Goal: Task Accomplishment & Management: Manage account settings

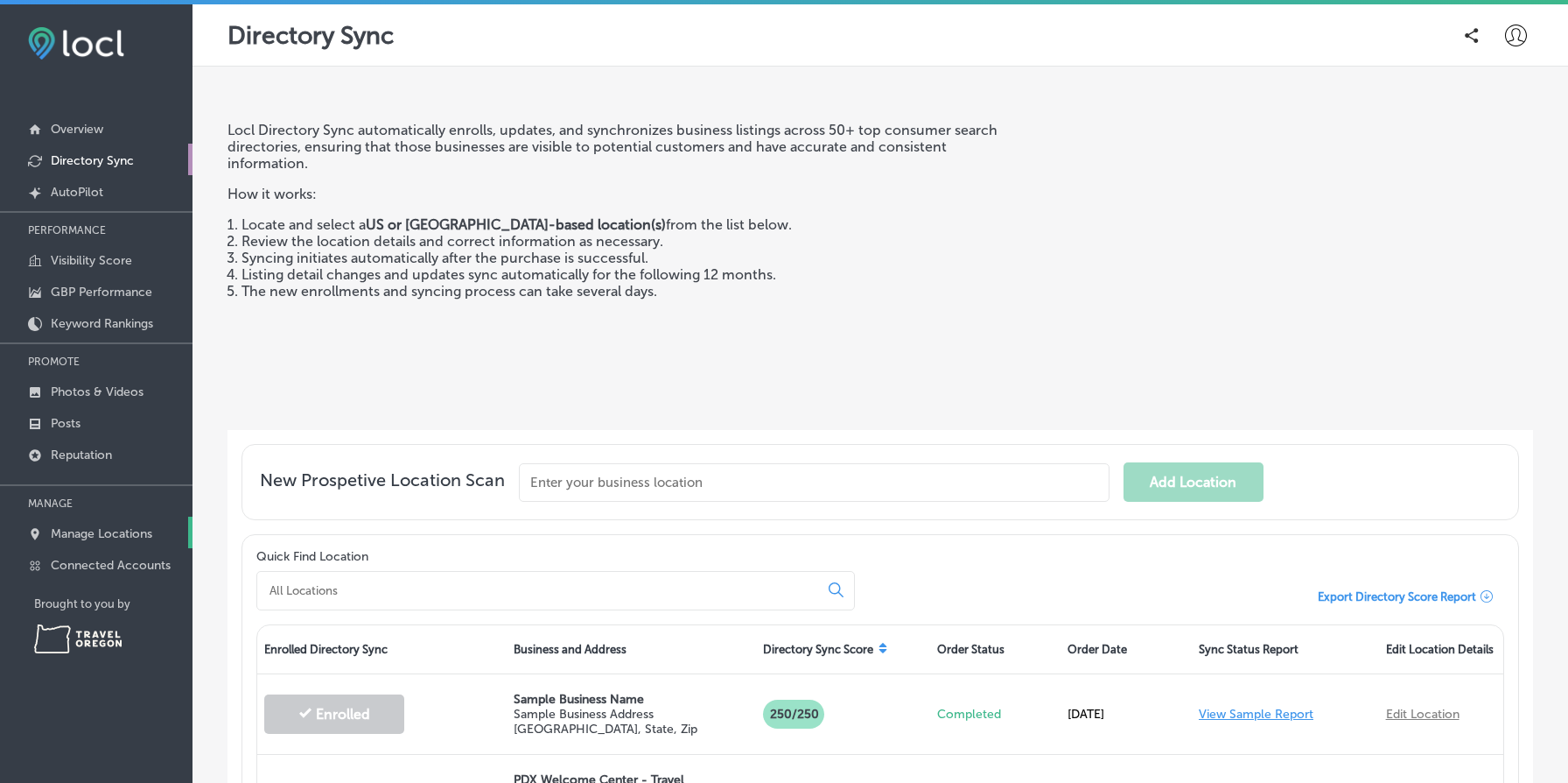
click at [90, 530] on p "Manage Locations" at bounding box center [101, 533] width 101 height 14
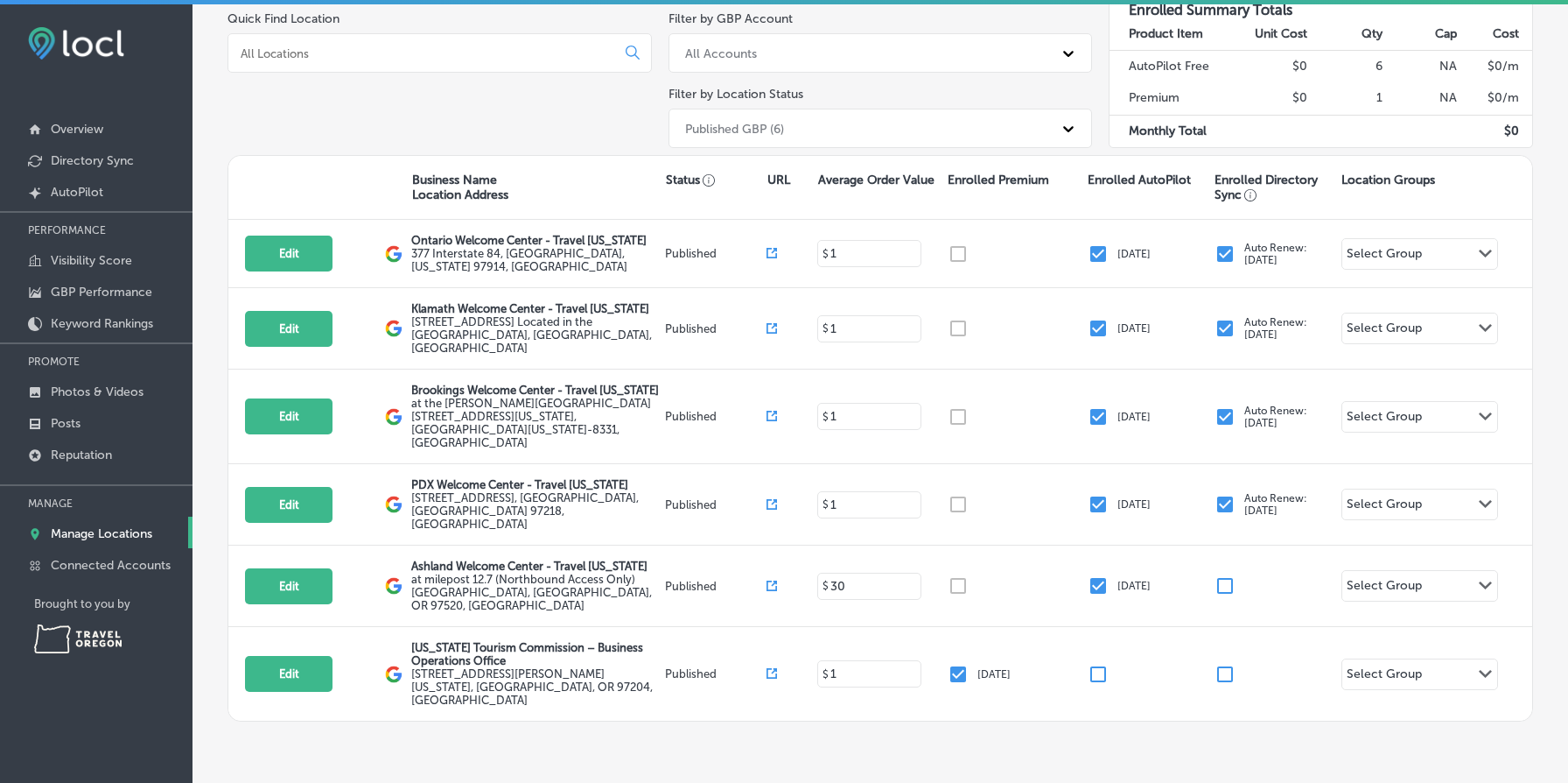
scroll to position [5, 0]
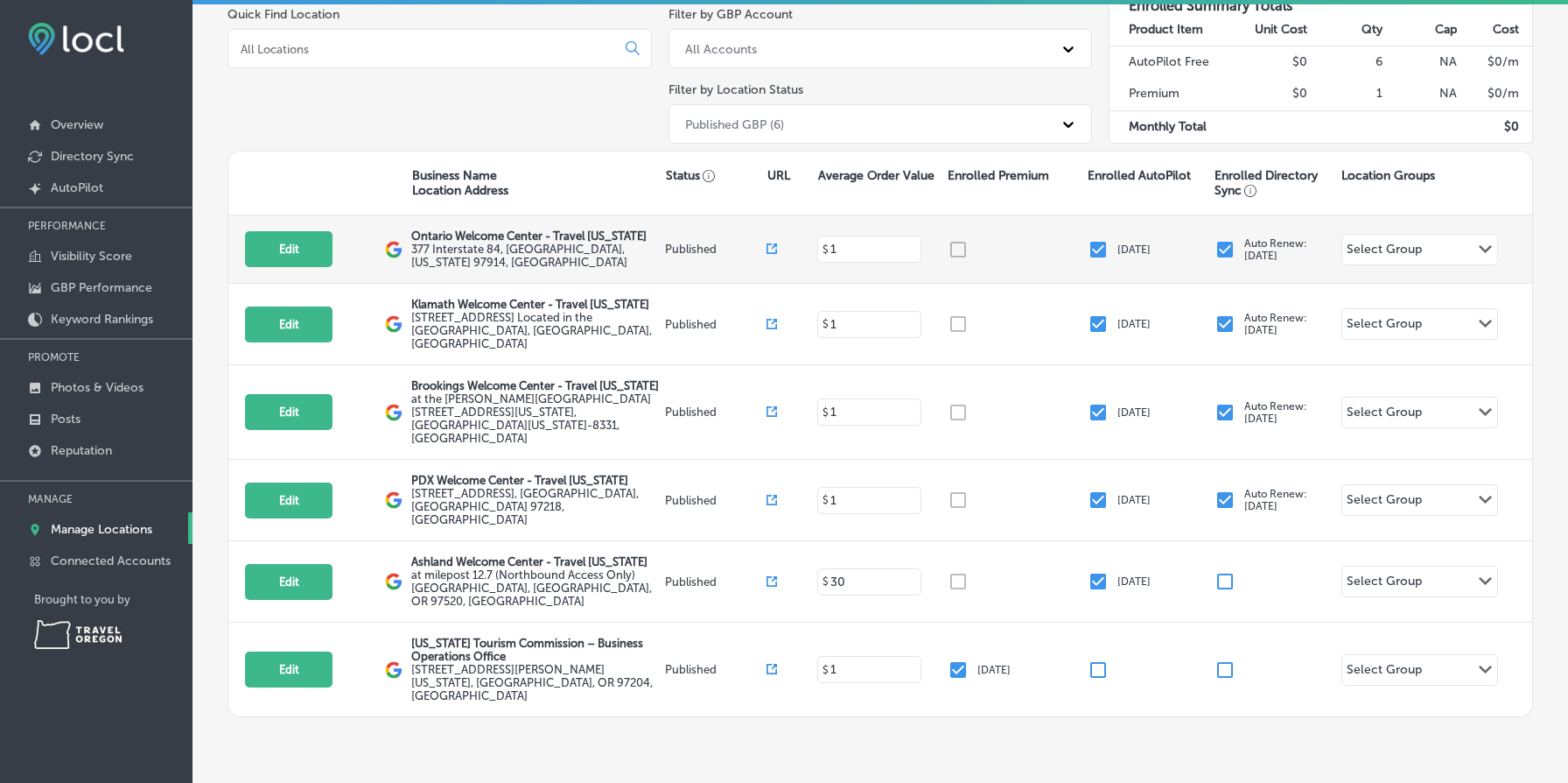
click at [1225, 246] on input "checkbox" at bounding box center [1225, 249] width 21 height 21
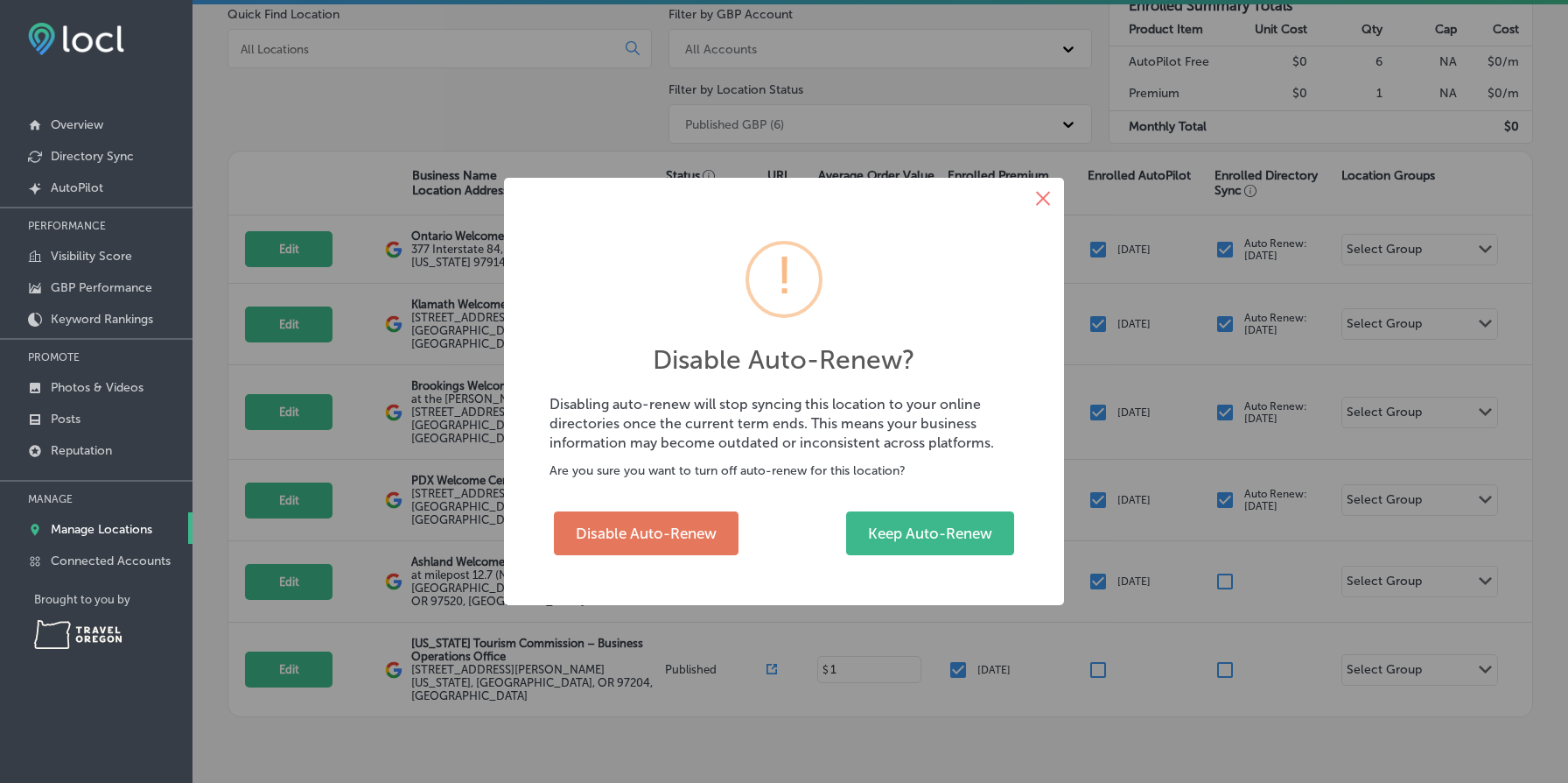
click at [1038, 203] on button "×" at bounding box center [1043, 199] width 42 height 42
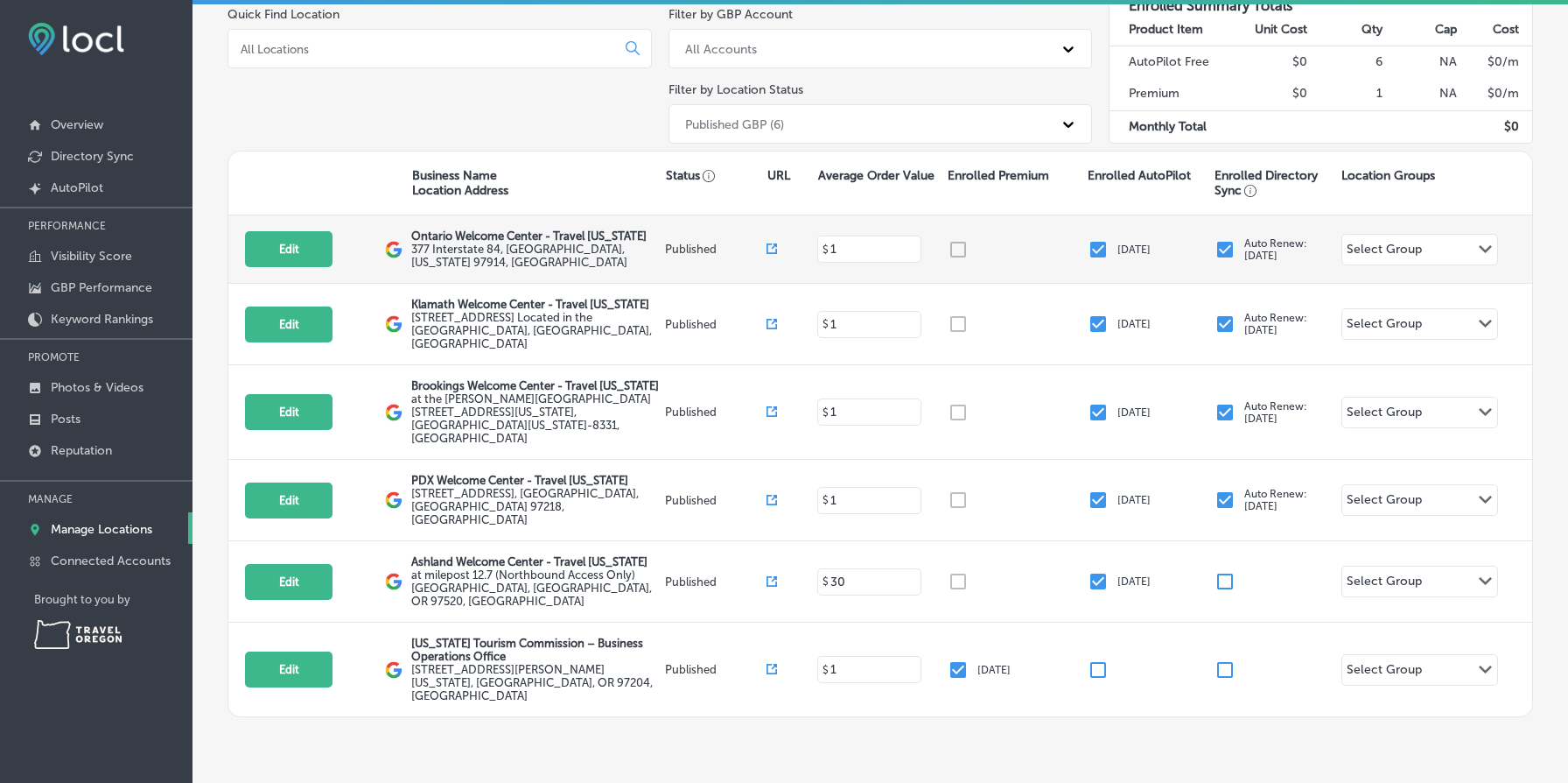
drag, startPoint x: 1252, startPoint y: 246, endPoint x: 1300, endPoint y: 250, distance: 48.2
click at [1300, 250] on p "Auto Renew: Aug 13, 2026" at bounding box center [1276, 249] width 63 height 24
click at [1278, 240] on p "Auto Renew: Aug 13, 2026" at bounding box center [1276, 249] width 63 height 24
